Goal: Find specific page/section: Find specific page/section

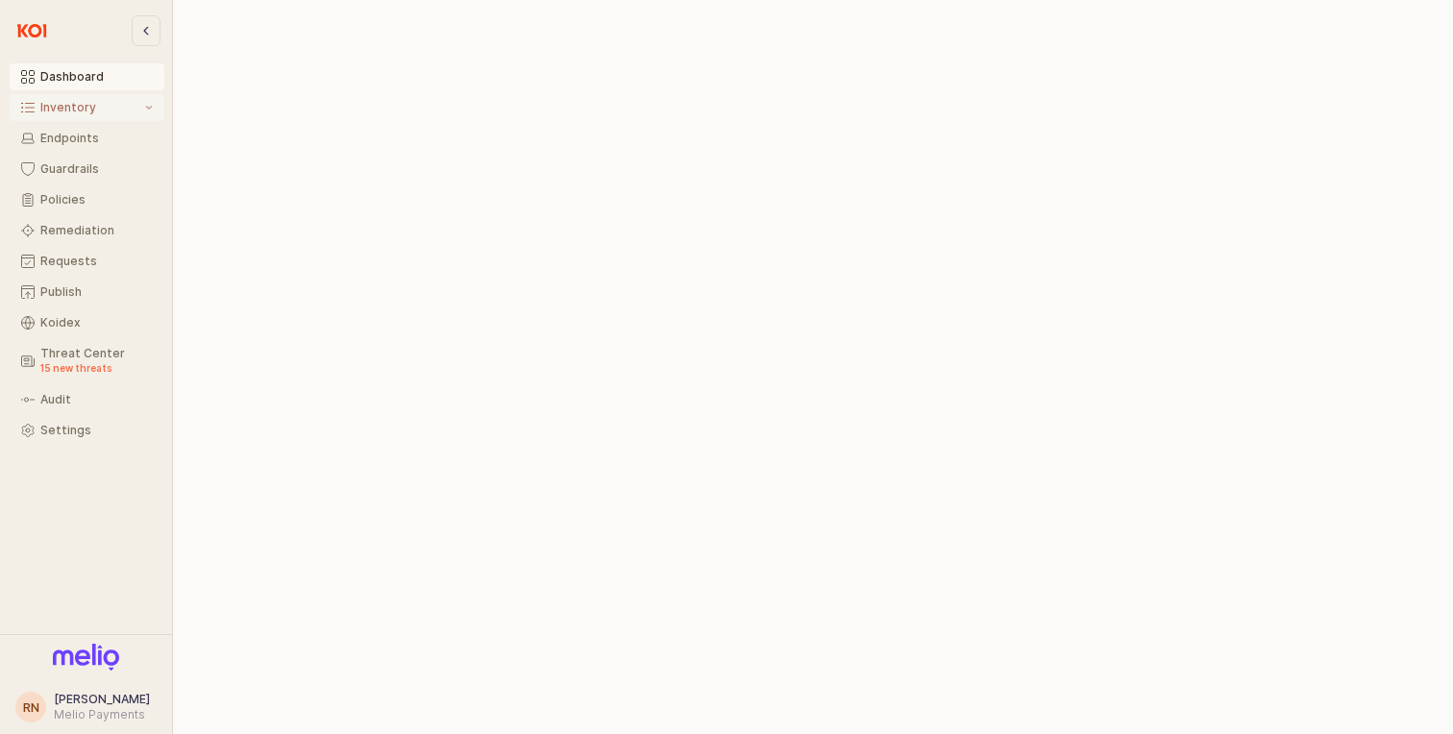
click at [92, 110] on div "Inventory" at bounding box center [90, 107] width 101 height 13
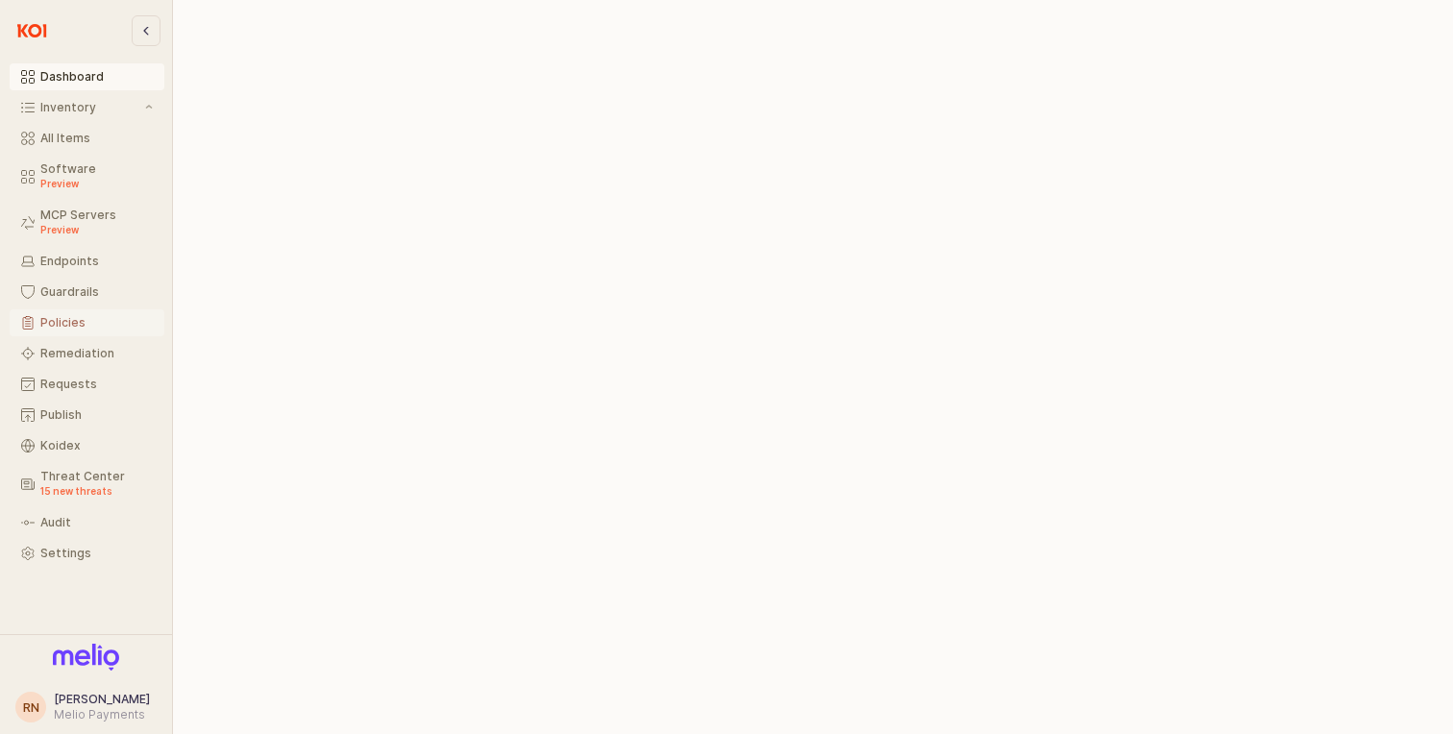
click at [58, 322] on div "Policies" at bounding box center [96, 322] width 112 height 13
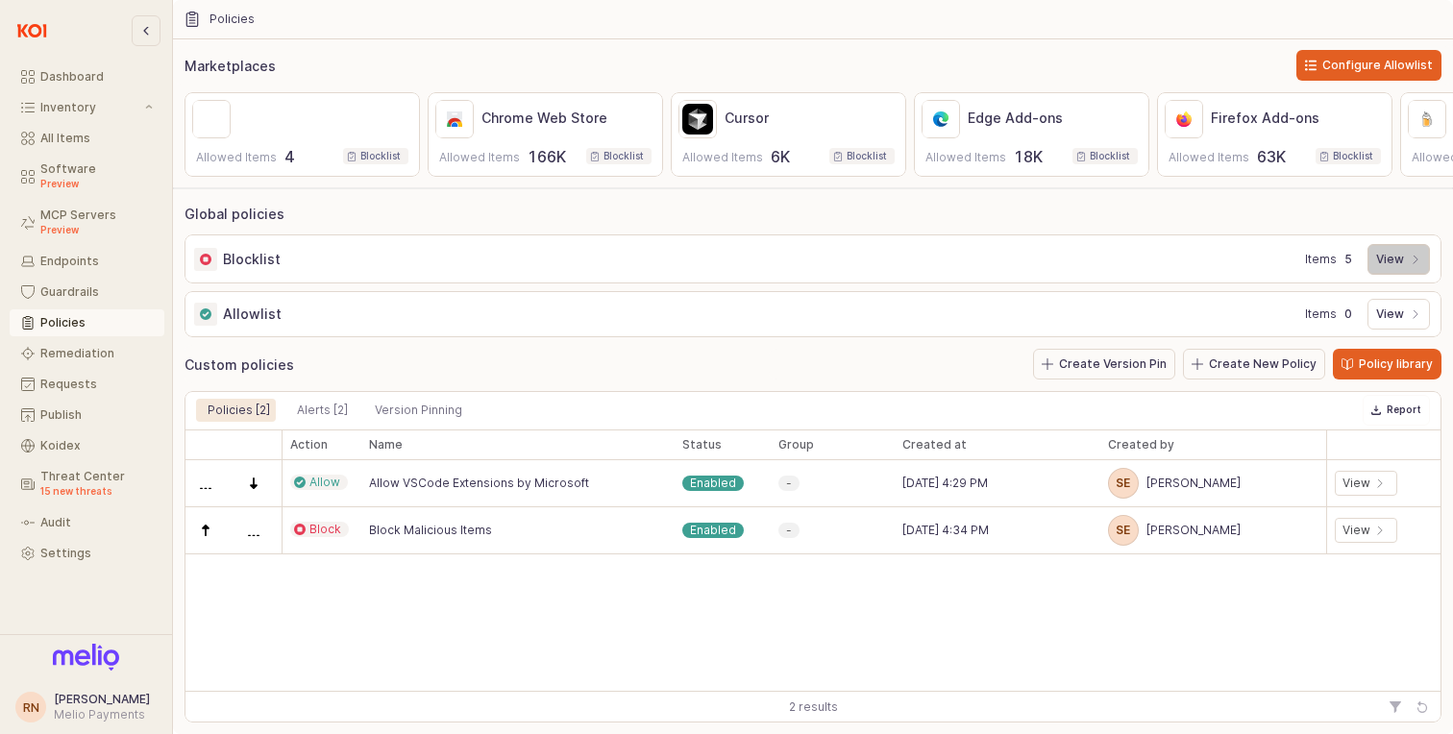
click at [1391, 257] on p "View" at bounding box center [1390, 259] width 28 height 15
click at [1391, 257] on div at bounding box center [1016, 367] width 871 height 734
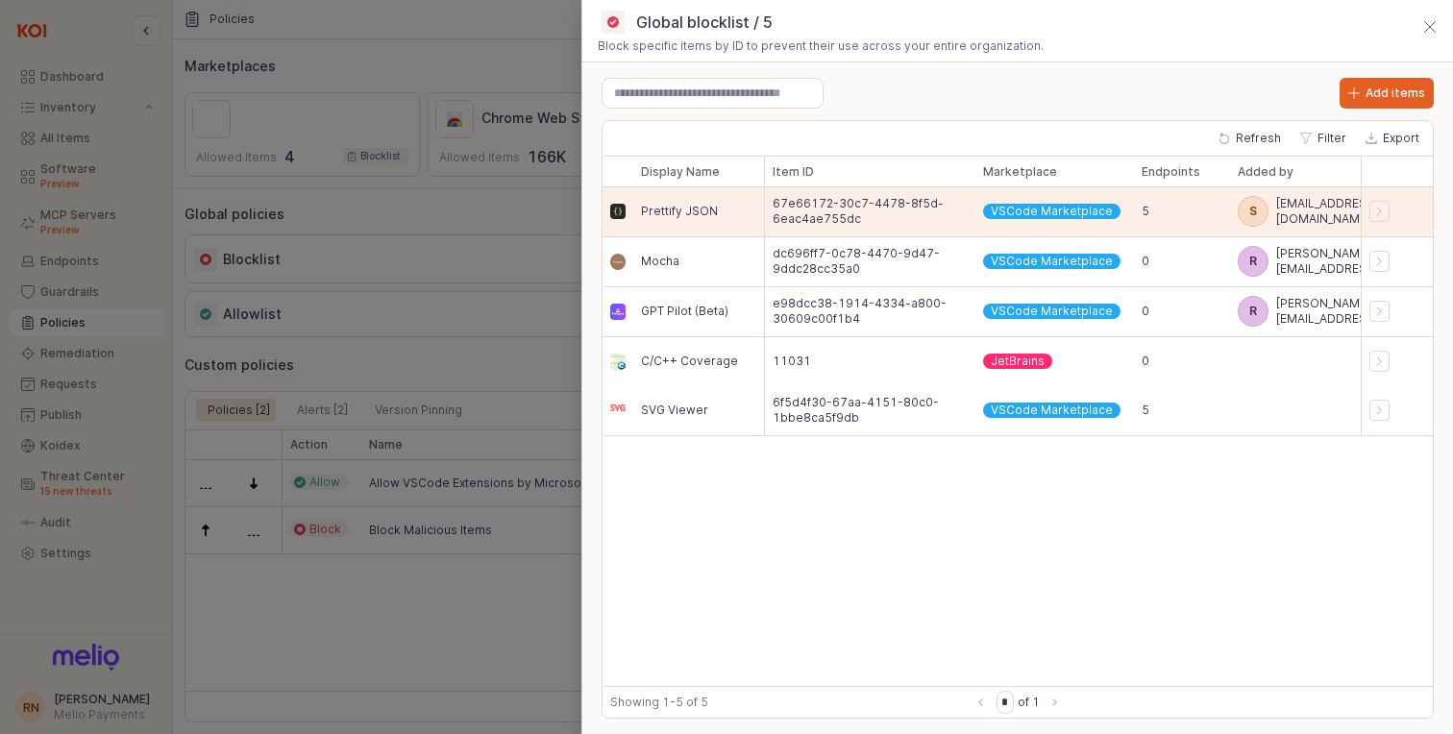
click at [477, 351] on div at bounding box center [726, 367] width 1453 height 734
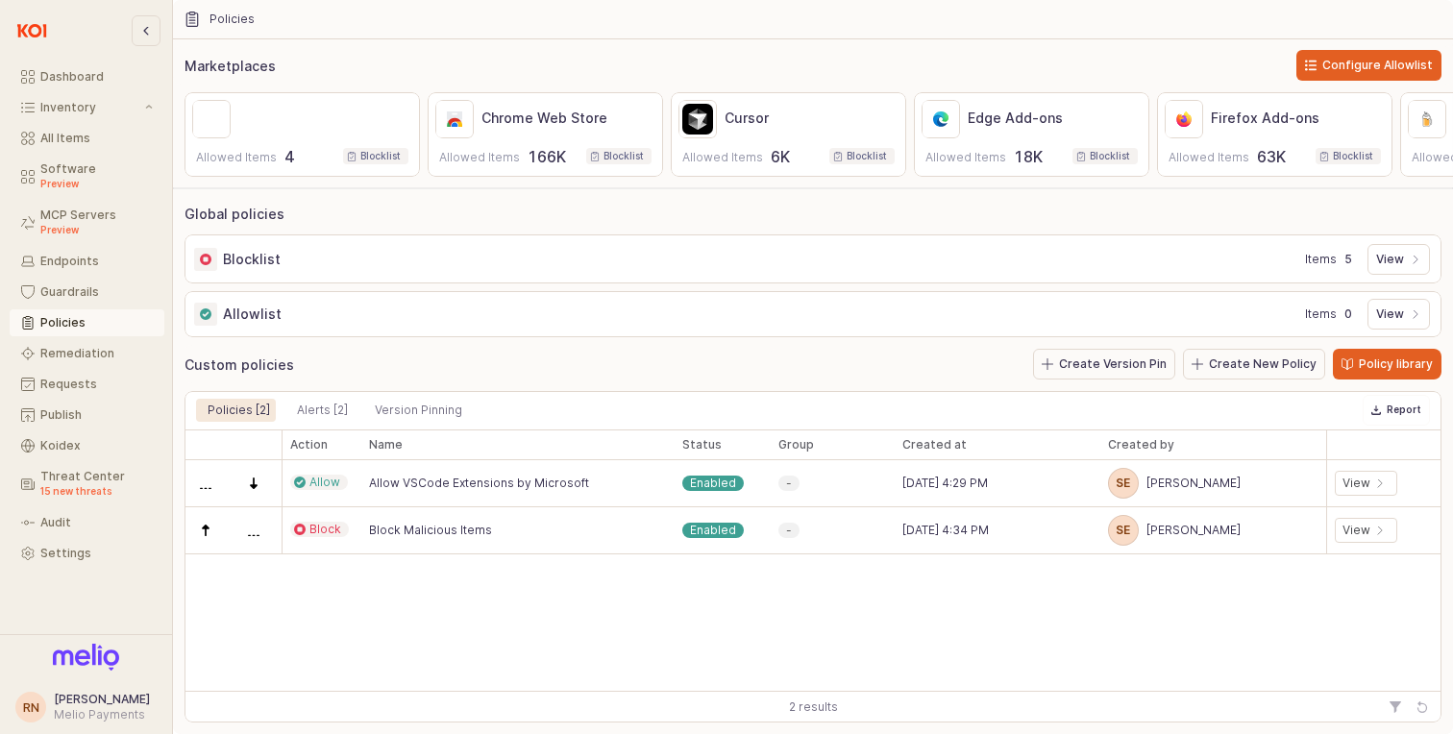
click at [64, 28] on div at bounding box center [60, 30] width 96 height 23
click at [43, 28] on img at bounding box center [32, 30] width 40 height 23
click at [64, 74] on div "Dashboard" at bounding box center [96, 76] width 112 height 13
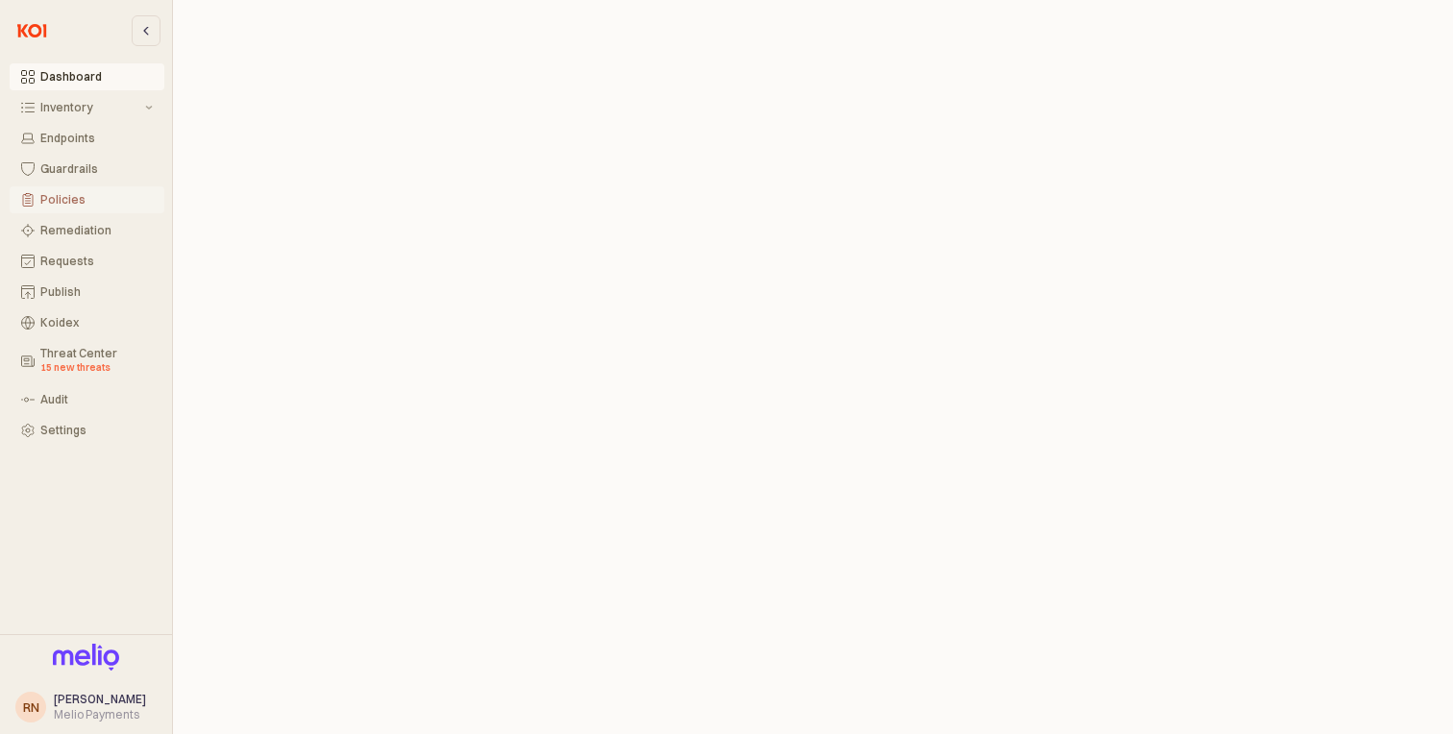
click at [48, 194] on div "Policies" at bounding box center [96, 199] width 112 height 13
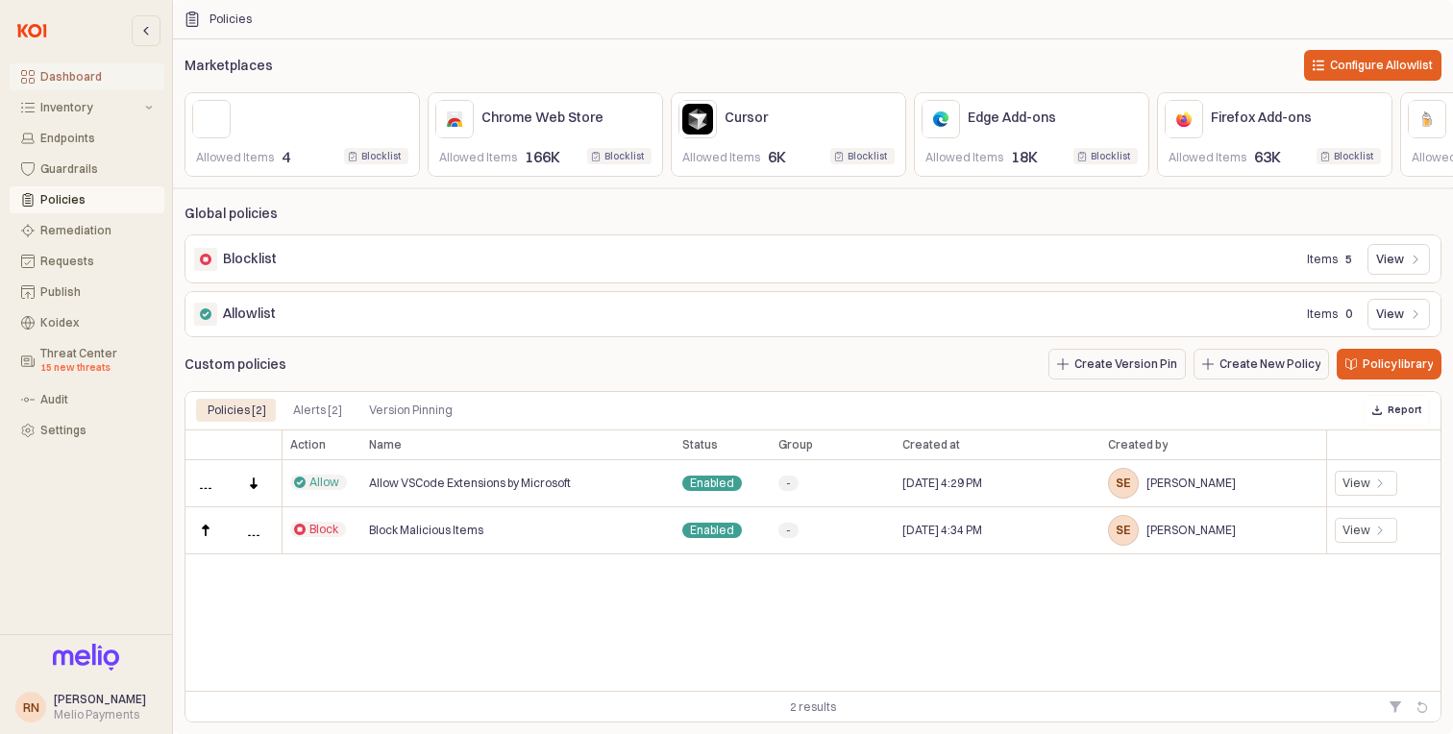
click at [33, 69] on button "Dashboard" at bounding box center [87, 76] width 155 height 27
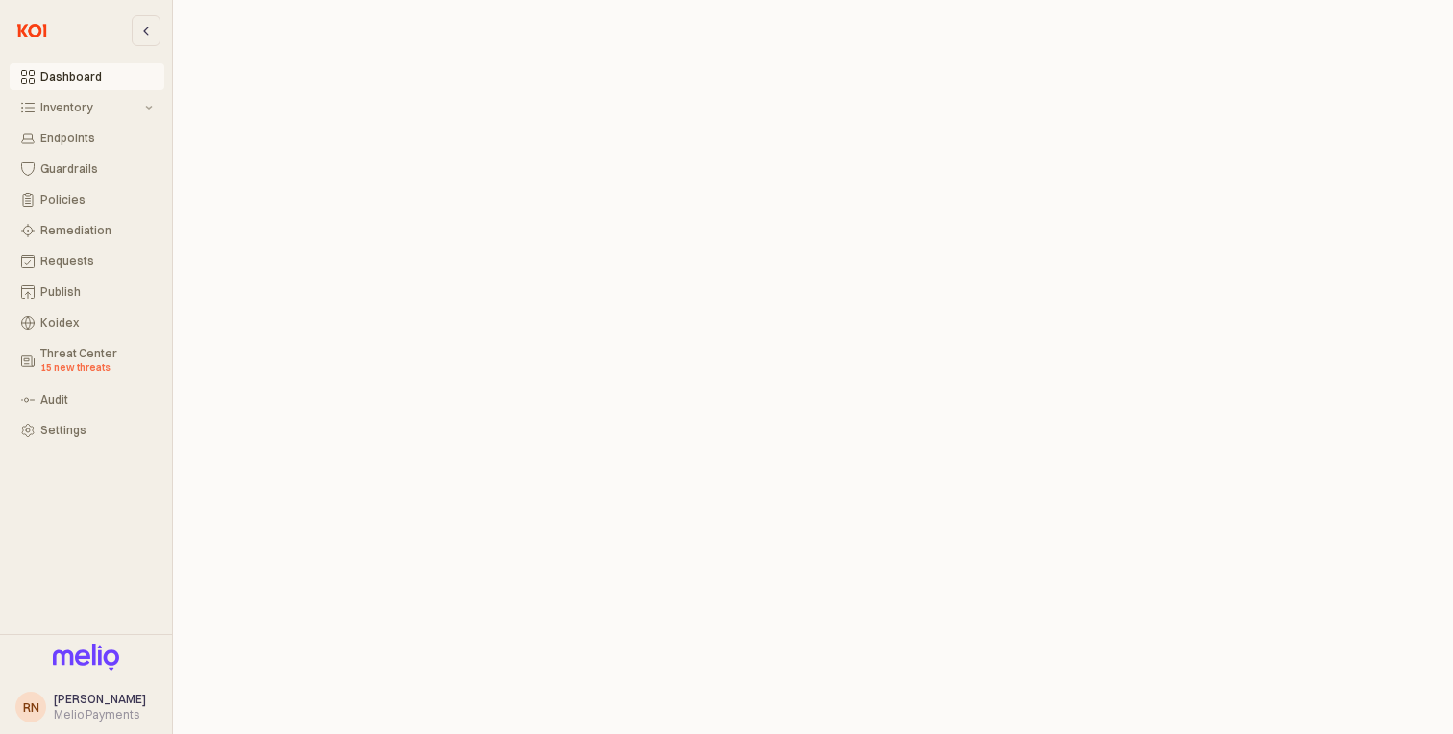
scroll to position [5, 0]
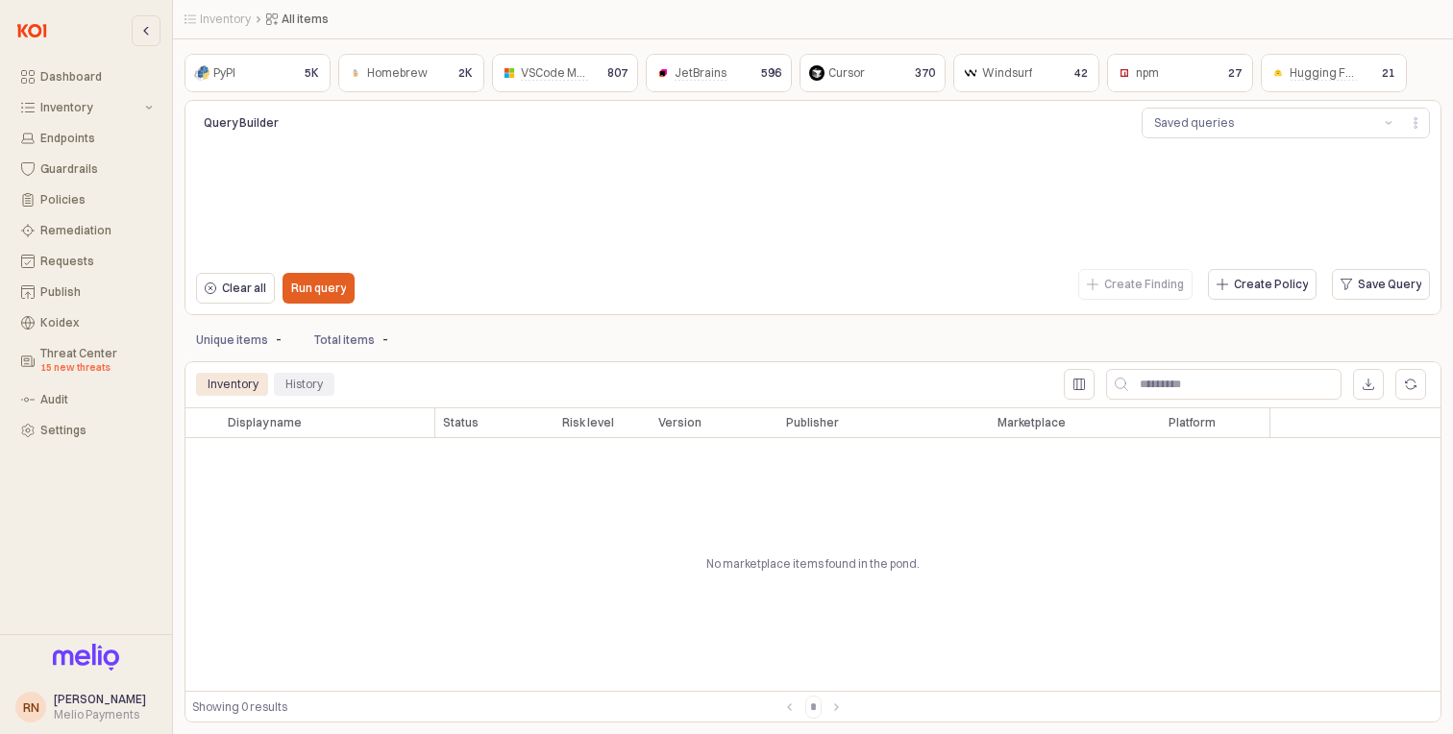
click at [311, 380] on div "History" at bounding box center [303, 384] width 37 height 23
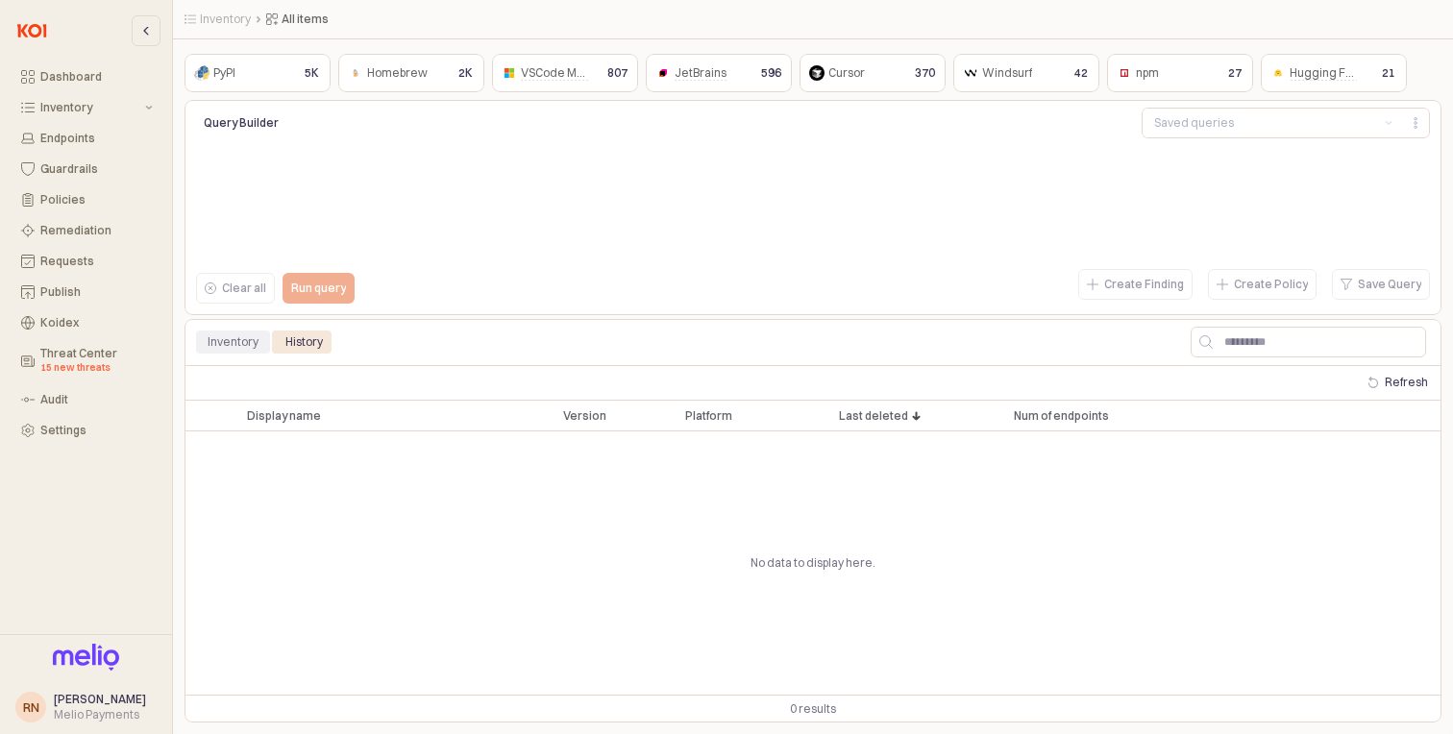
click at [257, 344] on div "Inventory" at bounding box center [233, 342] width 74 height 23
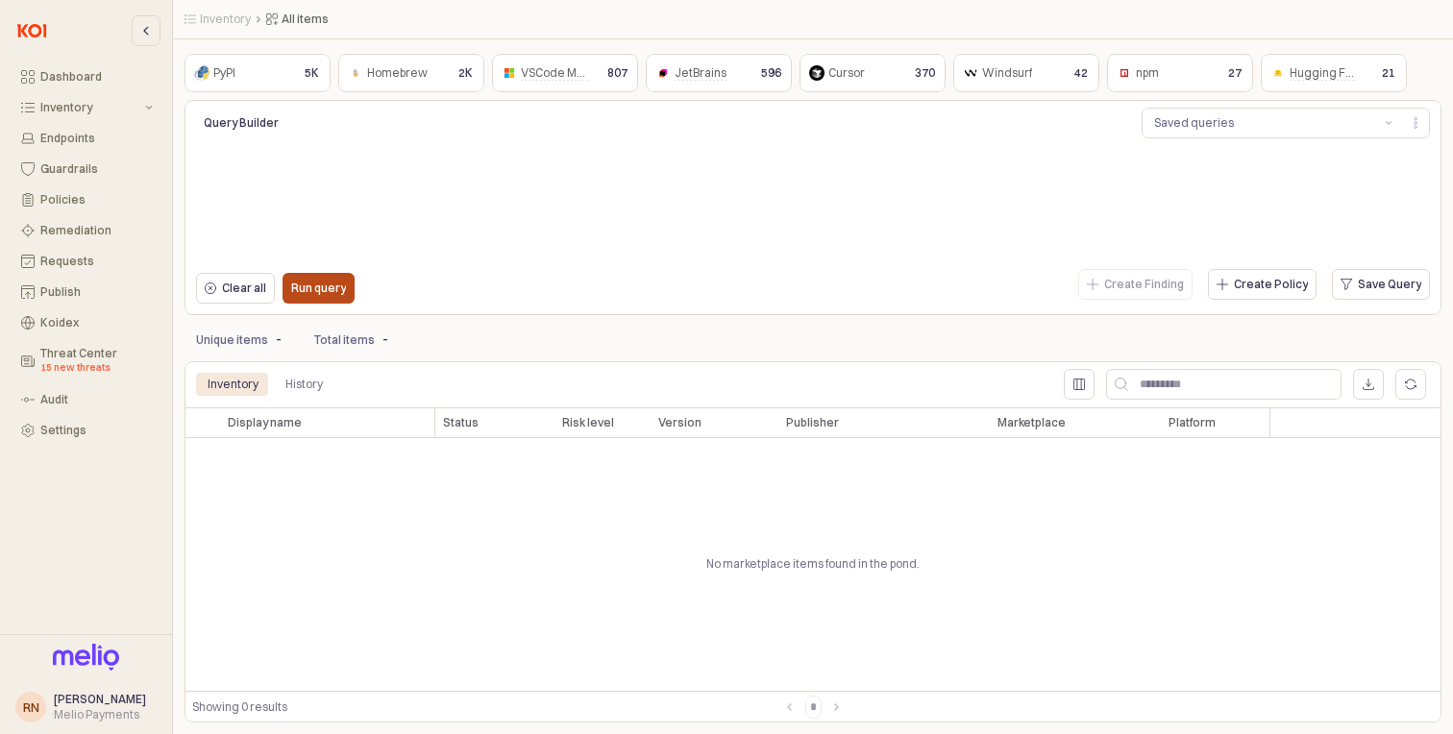
click at [332, 296] on p "Run query" at bounding box center [318, 288] width 55 height 15
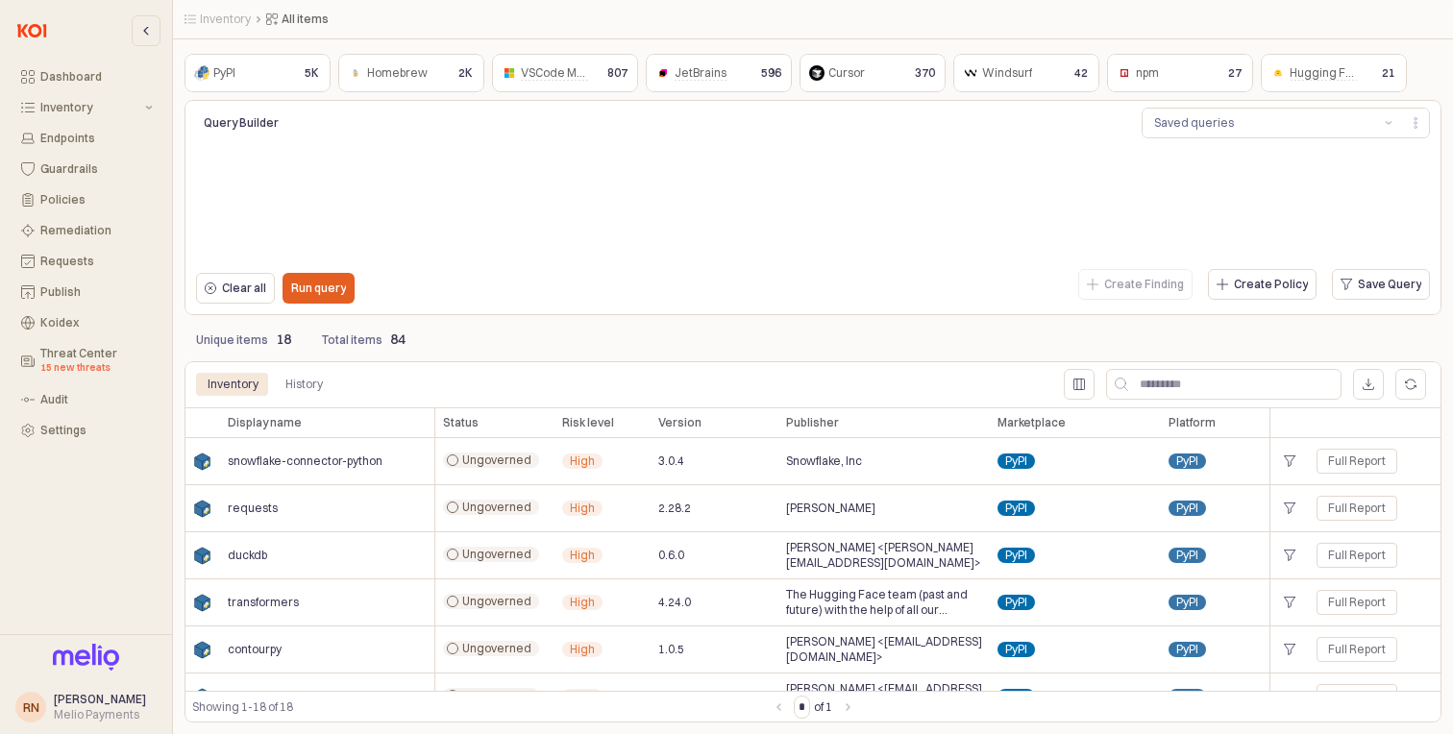
click at [34, 36] on img at bounding box center [32, 30] width 40 height 23
click at [54, 77] on div "Dashboard" at bounding box center [96, 76] width 112 height 13
